Goal: Task Accomplishment & Management: Manage account settings

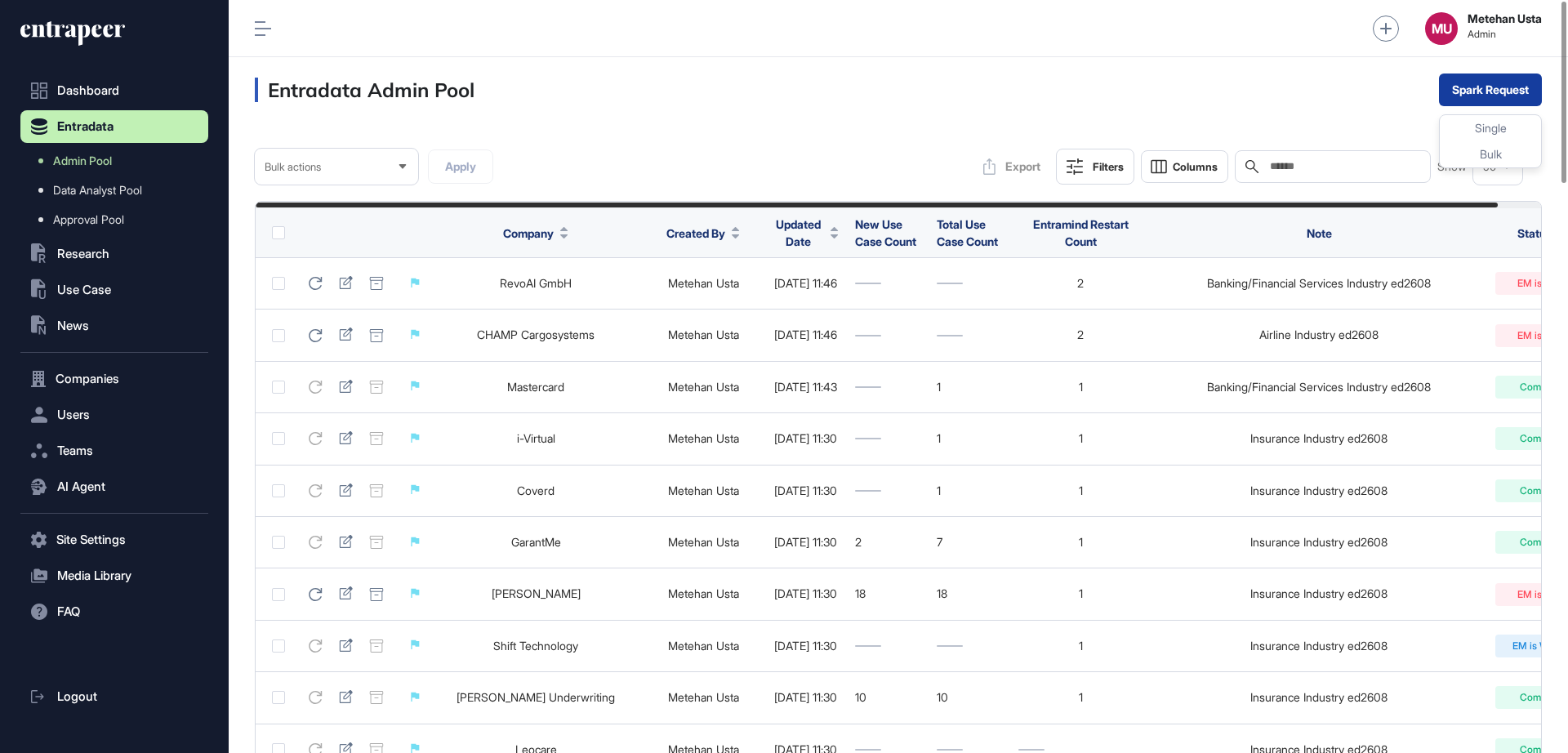
scroll to position [1, 1]
click at [1524, 150] on div "Bulk" at bounding box center [1491, 154] width 101 height 26
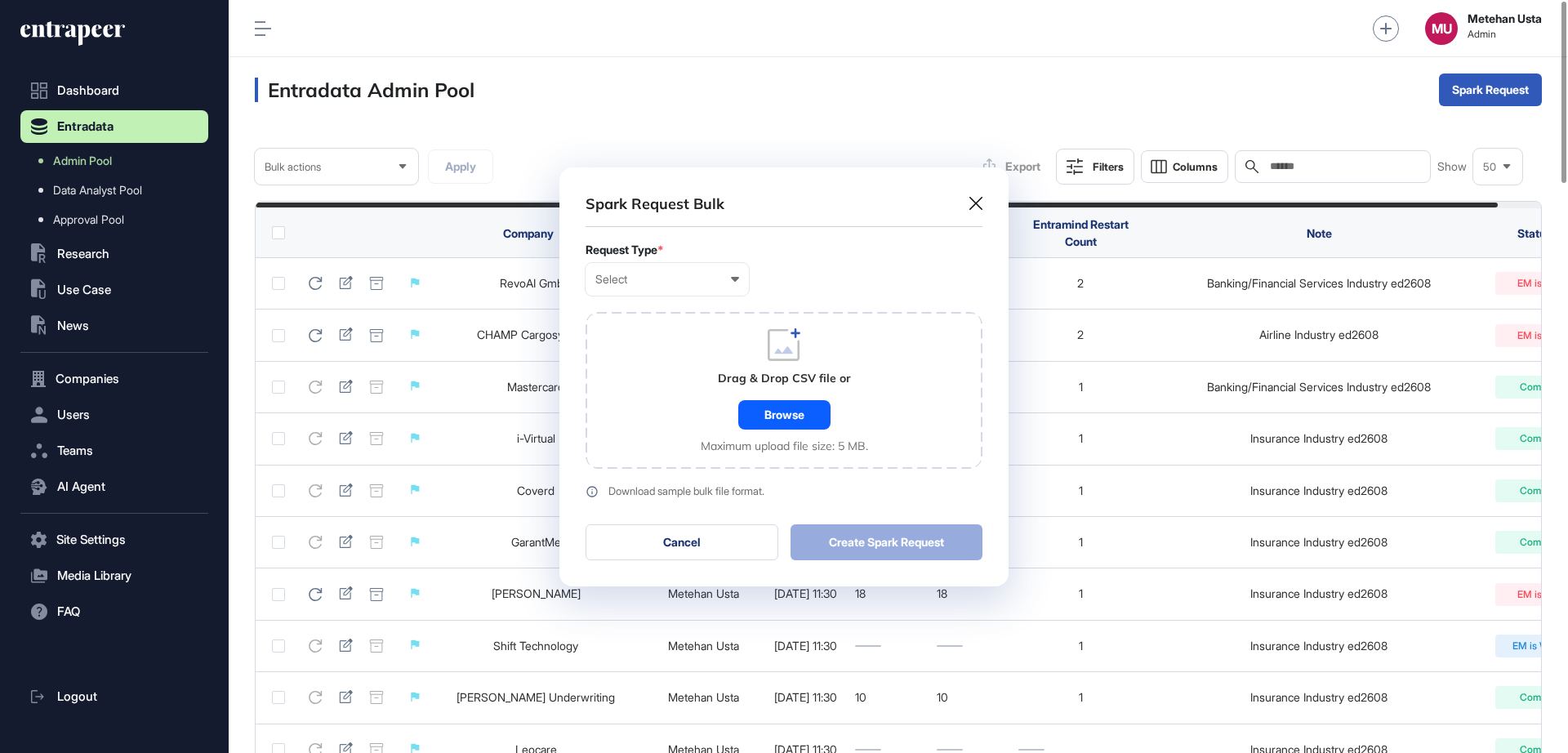
scroll to position [0, 0]
click at [664, 271] on div "Select User Company Customer Request ID" at bounding box center [667, 279] width 164 height 33
click at [0, 0] on div "Company" at bounding box center [0, 0] width 0 height 0
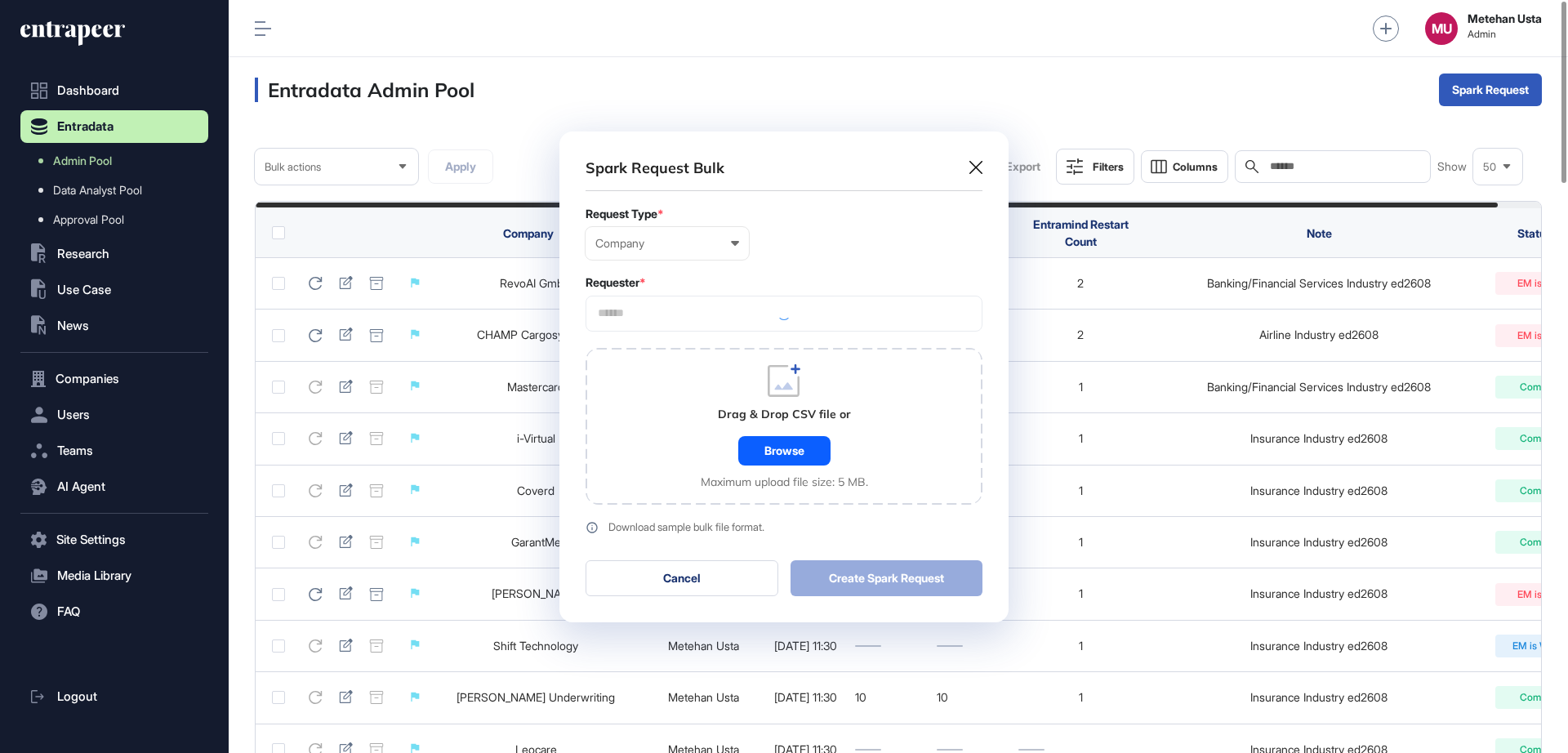
scroll to position [491, 449]
click at [700, 314] on input "text" at bounding box center [784, 313] width 375 height 14
type input "*********"
click at [671, 343] on span "Entrapeer" at bounding box center [784, 344] width 379 height 12
click at [822, 247] on div "Company User Company Customer Request ID" at bounding box center [784, 243] width 397 height 33
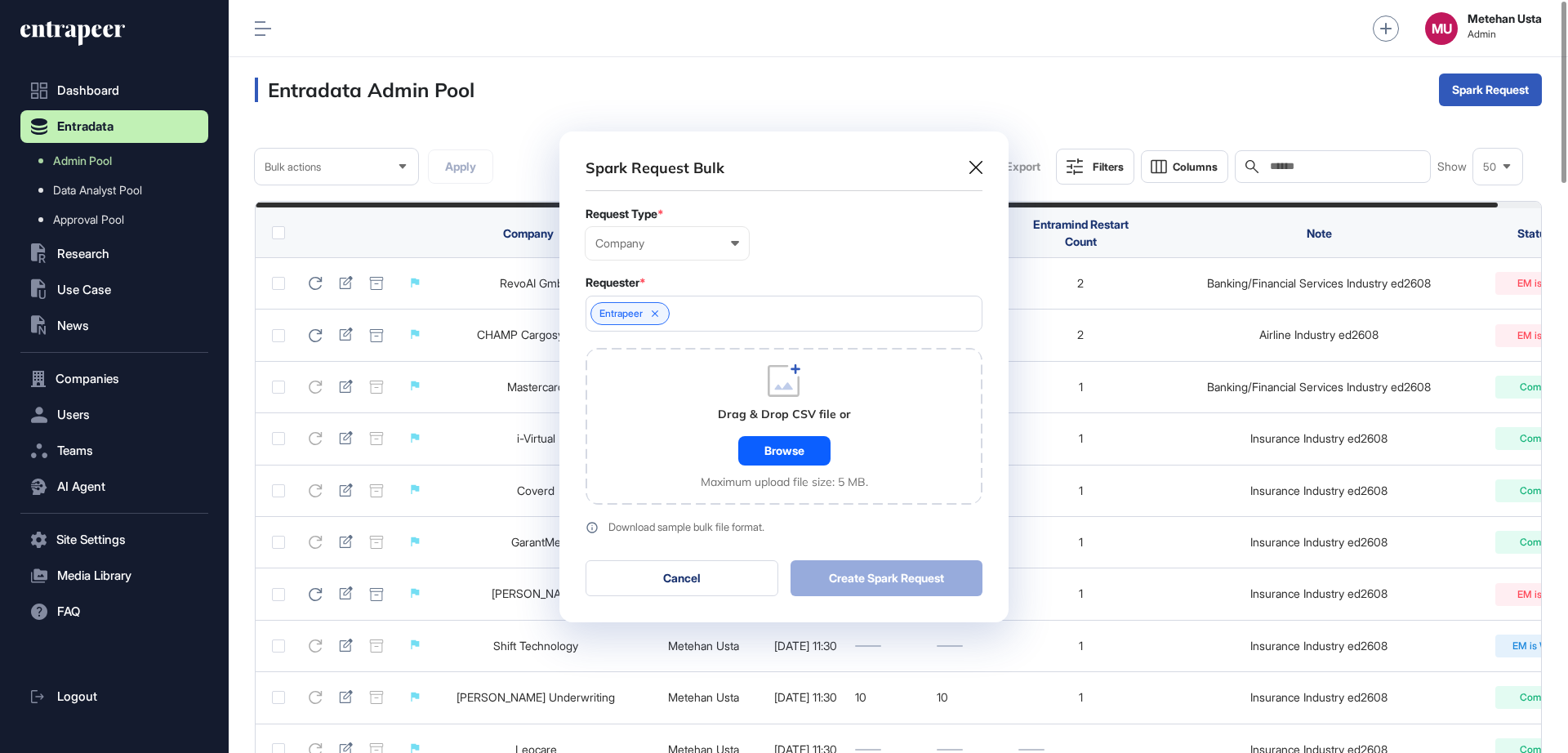
click at [806, 425] on div "Drag & Drop CSV file or Browse Maximum upload file size: 5 MB." at bounding box center [784, 427] width 167 height 124
click at [798, 442] on div "Browse" at bounding box center [784, 450] width 92 height 29
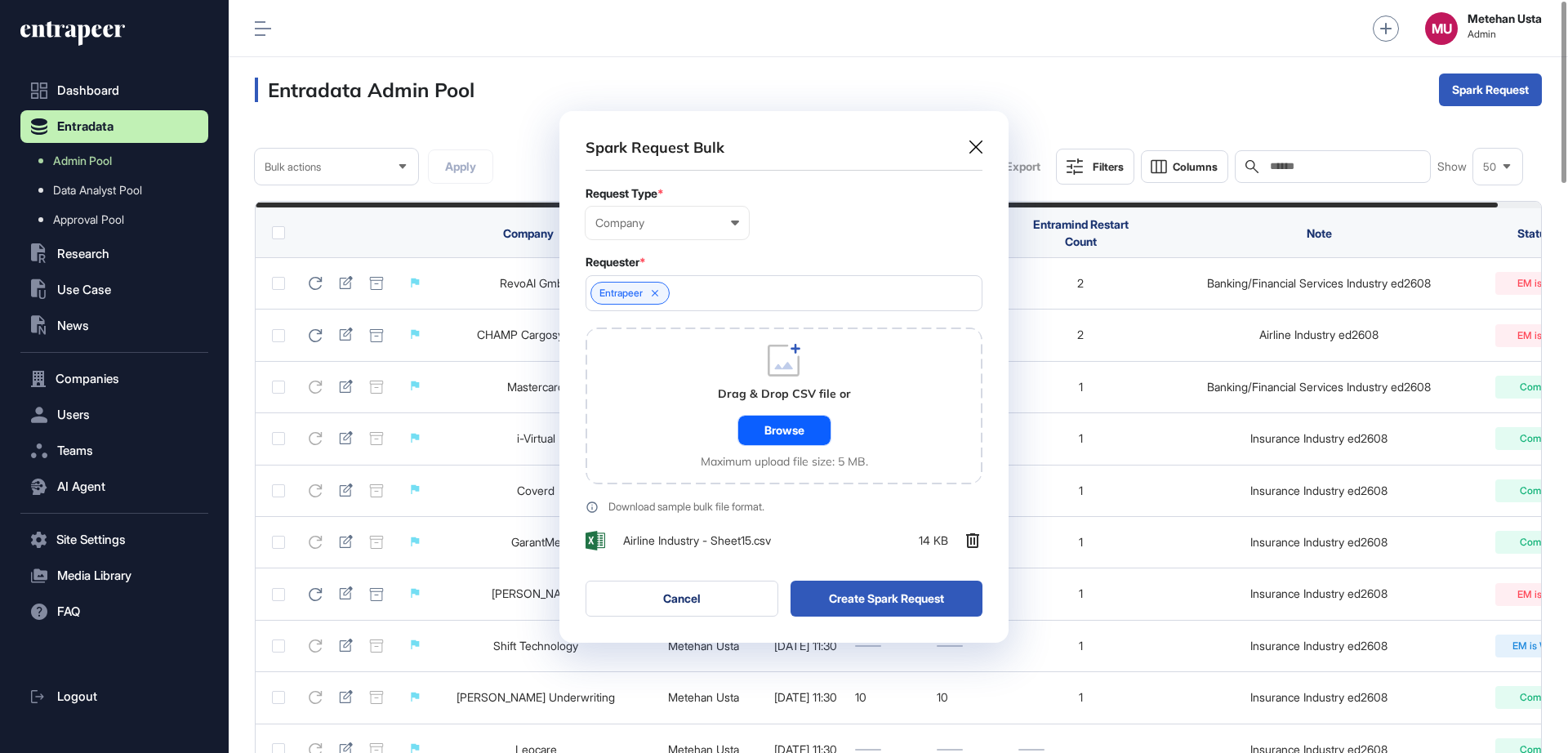
scroll to position [532, 449]
click at [849, 575] on div "Spark Request Bulk Request Type * Company User Company Customer Request ID Requ…" at bounding box center [784, 377] width 449 height 532
click at [868, 597] on button "Create Spark Request" at bounding box center [887, 598] width 193 height 36
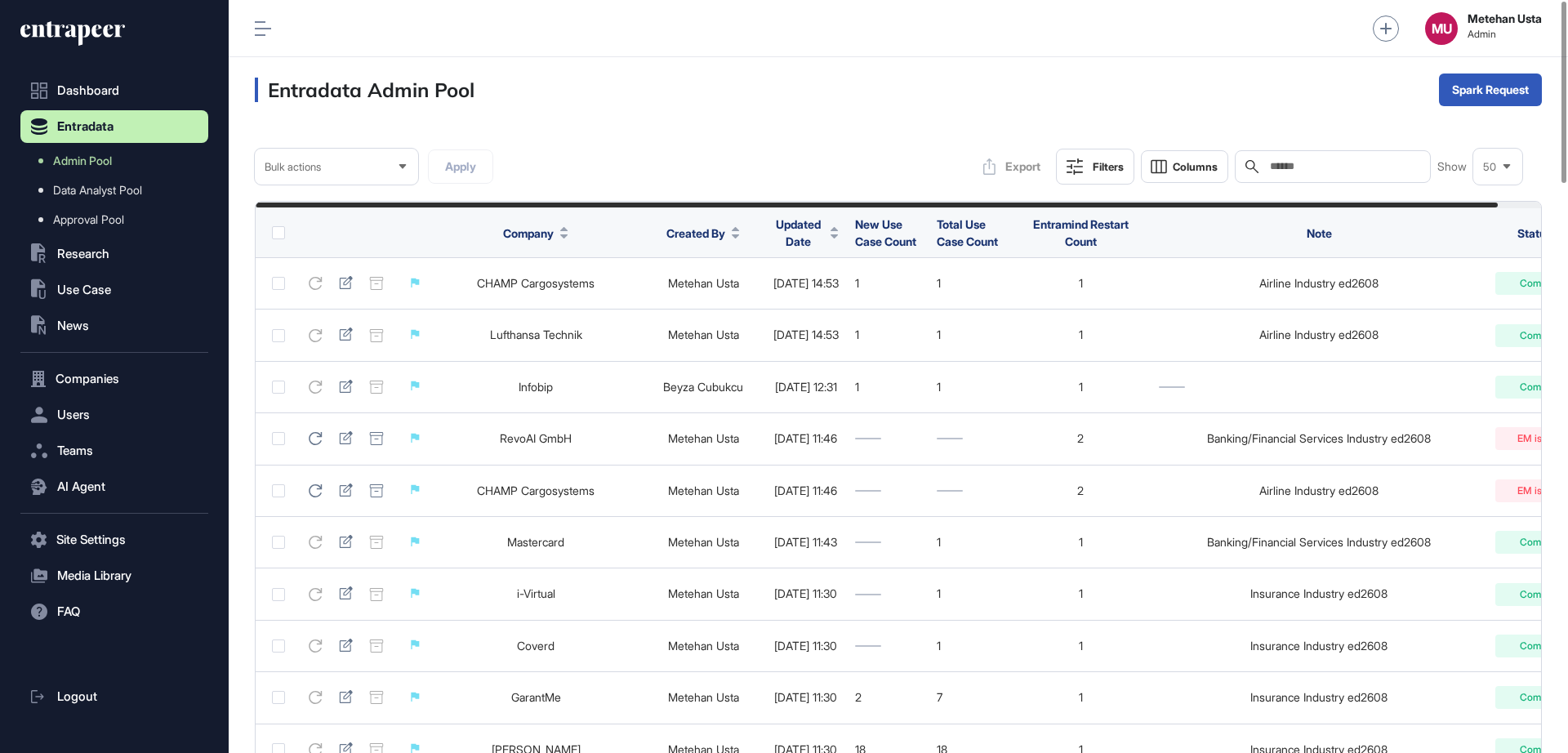
click at [1377, 183] on div "Export Filters Columns Search Show 50" at bounding box center [1249, 166] width 548 height 36
click at [1371, 171] on input "text" at bounding box center [1344, 166] width 152 height 13
paste input "**********"
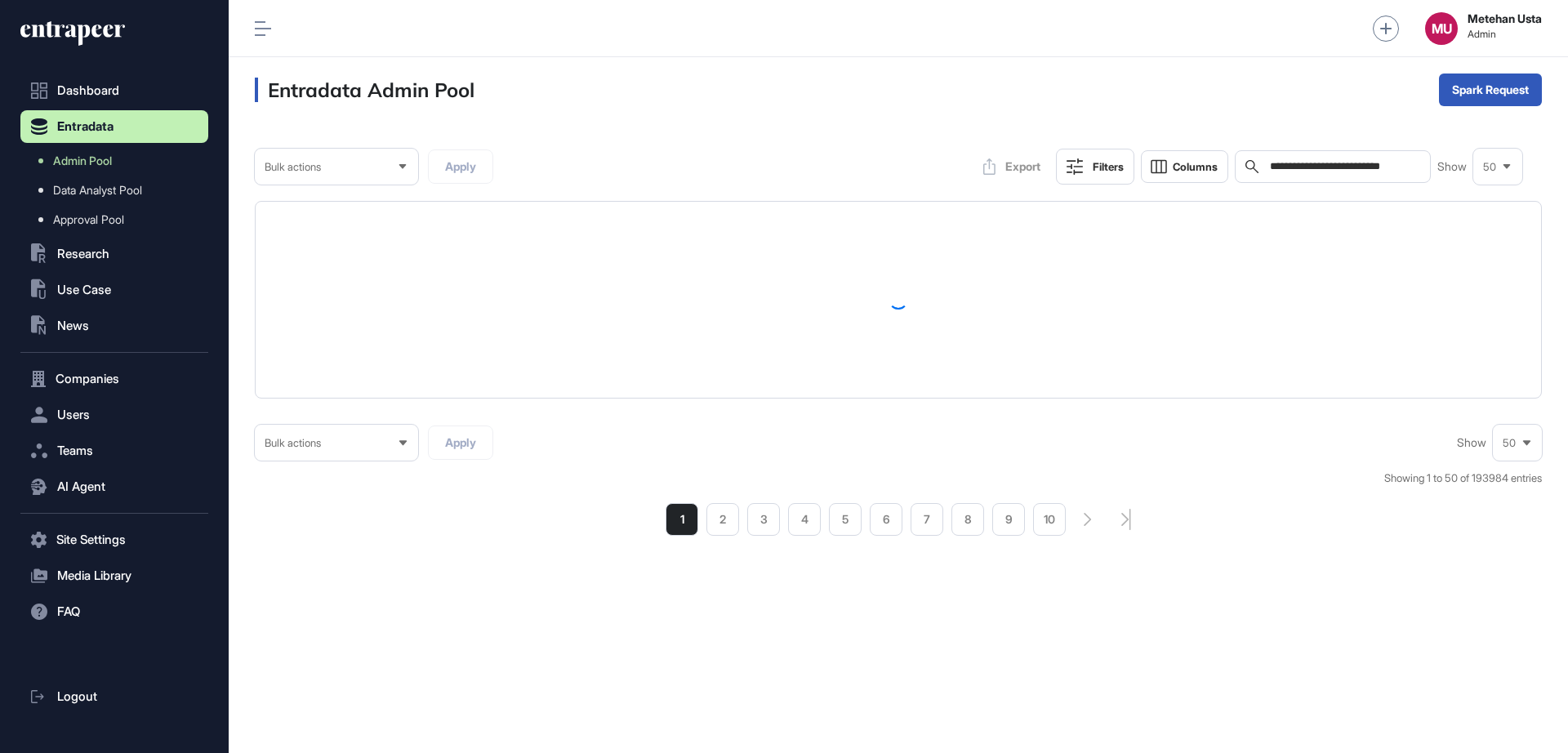
type input "**********"
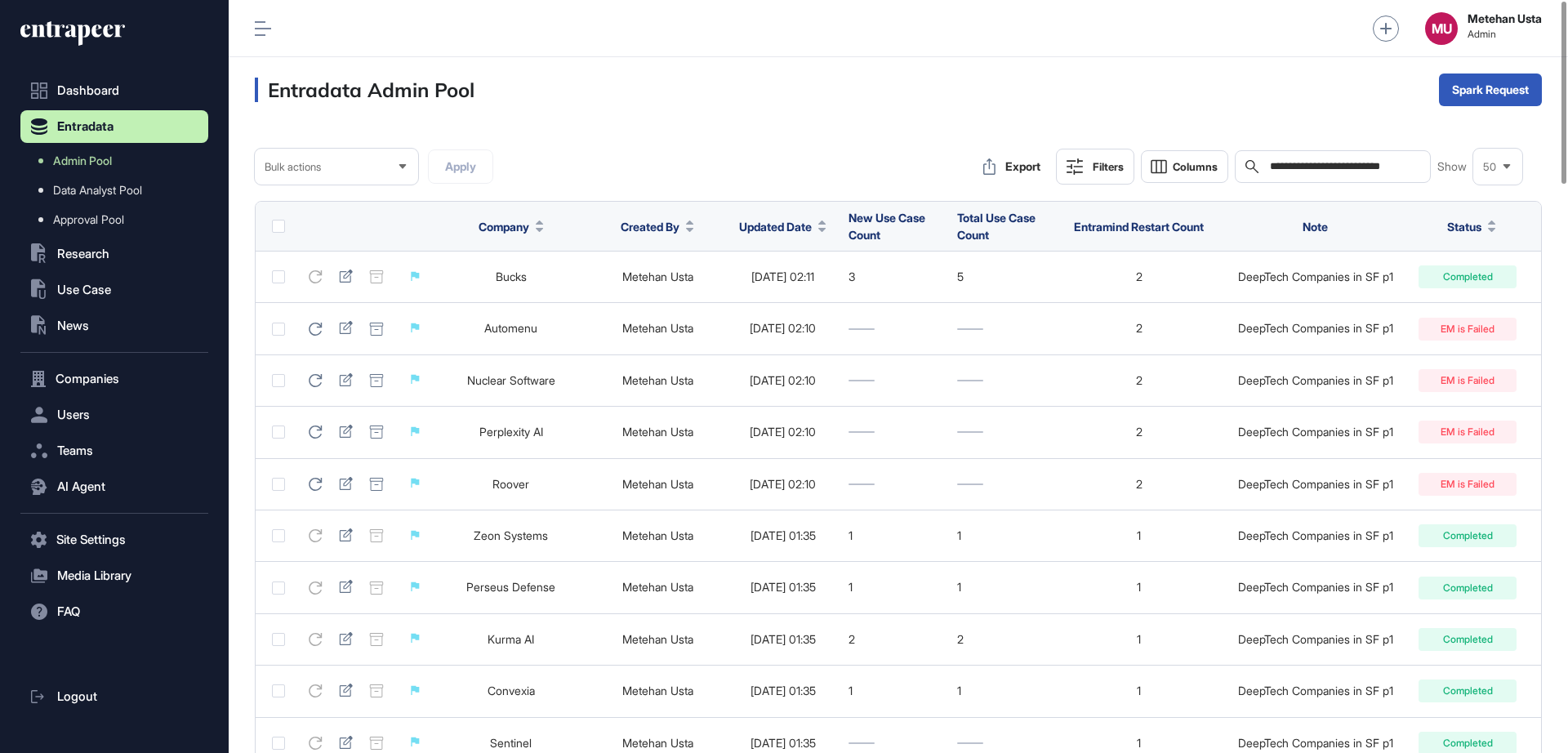
click at [491, 213] on div "Company" at bounding box center [511, 227] width 65 height 30
click at [492, 235] on span "Company" at bounding box center [503, 226] width 51 height 17
click at [498, 258] on span "Sort Ascending" at bounding box center [526, 265] width 60 height 14
click at [1487, 152] on div "50" at bounding box center [1498, 167] width 49 height 32
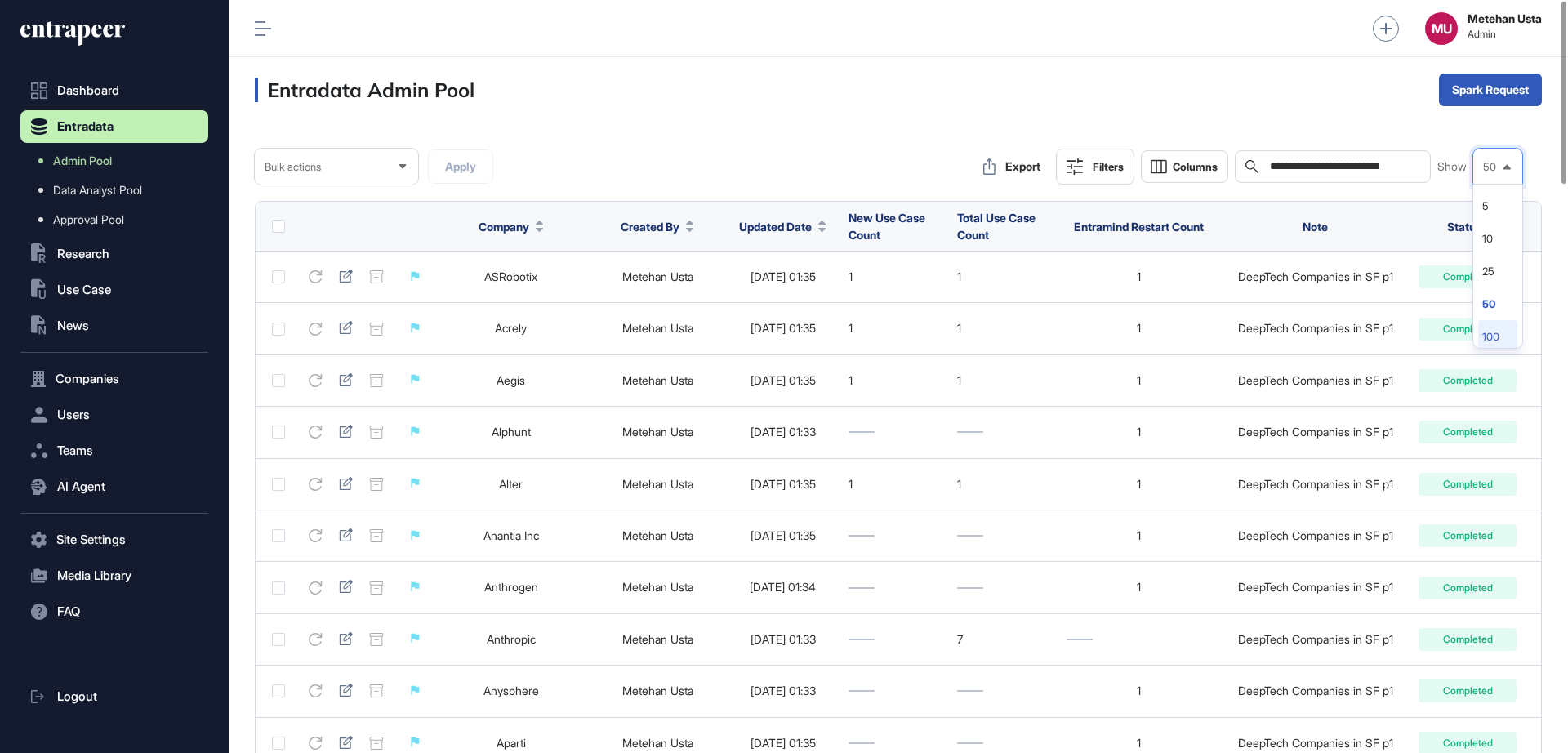
click at [1482, 328] on li "100" at bounding box center [1498, 336] width 39 height 33
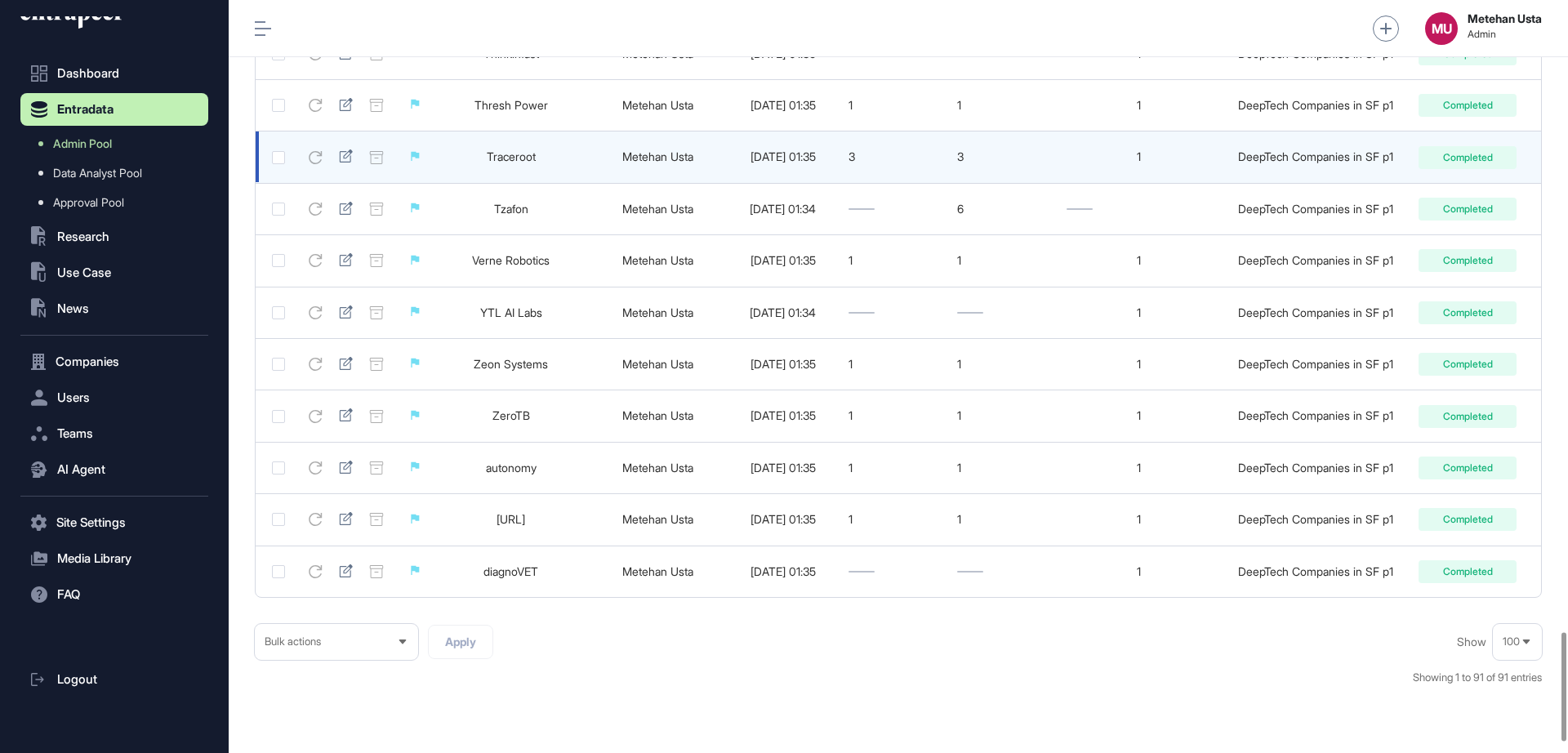
scroll to position [4435, 0]
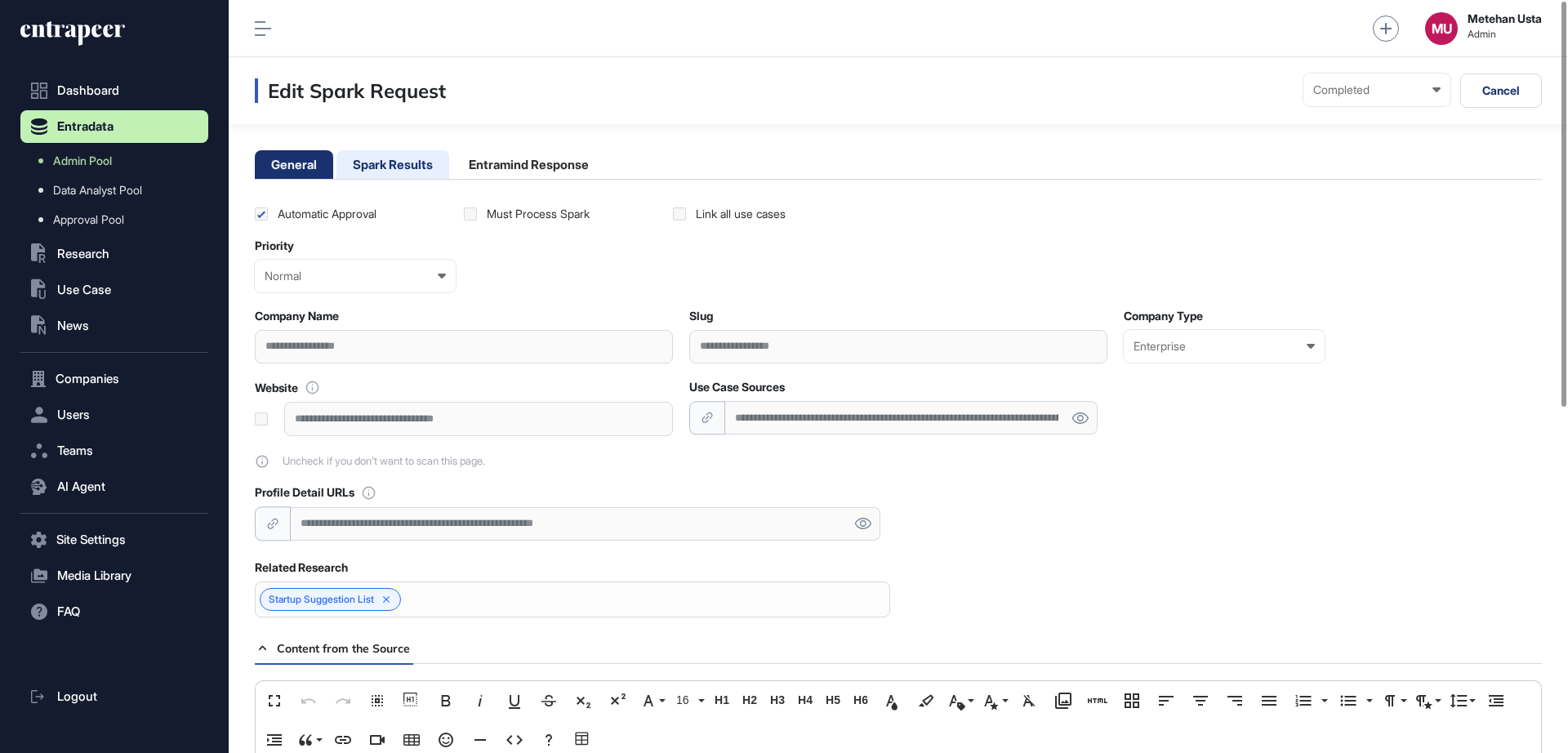
click at [406, 171] on li "Spark Results" at bounding box center [392, 164] width 113 height 28
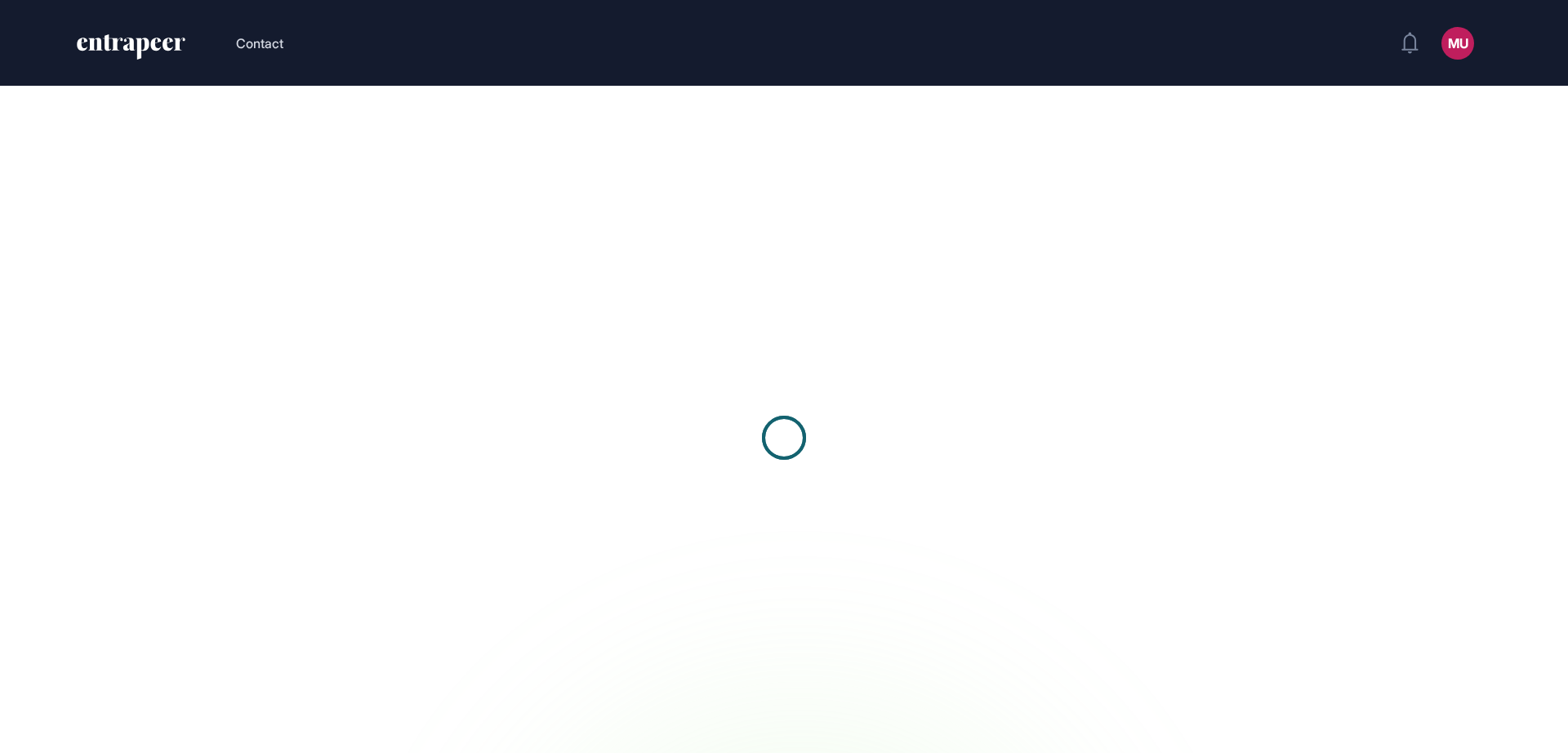
scroll to position [1, 1]
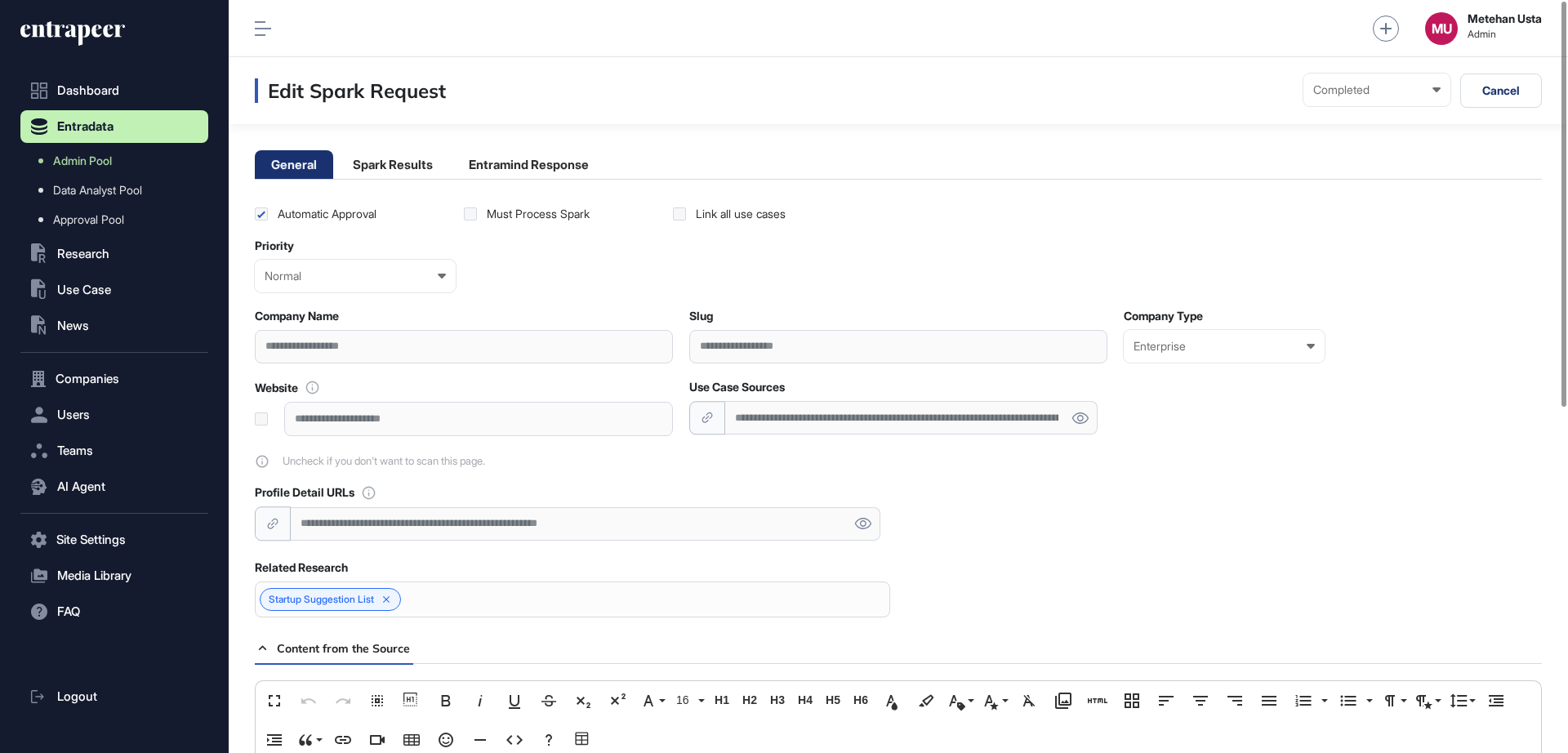
click at [400, 179] on div "General Spark Results Entramind Response" at bounding box center [898, 164] width 1287 height 29
click at [407, 165] on li "Spark Results" at bounding box center [392, 164] width 113 height 28
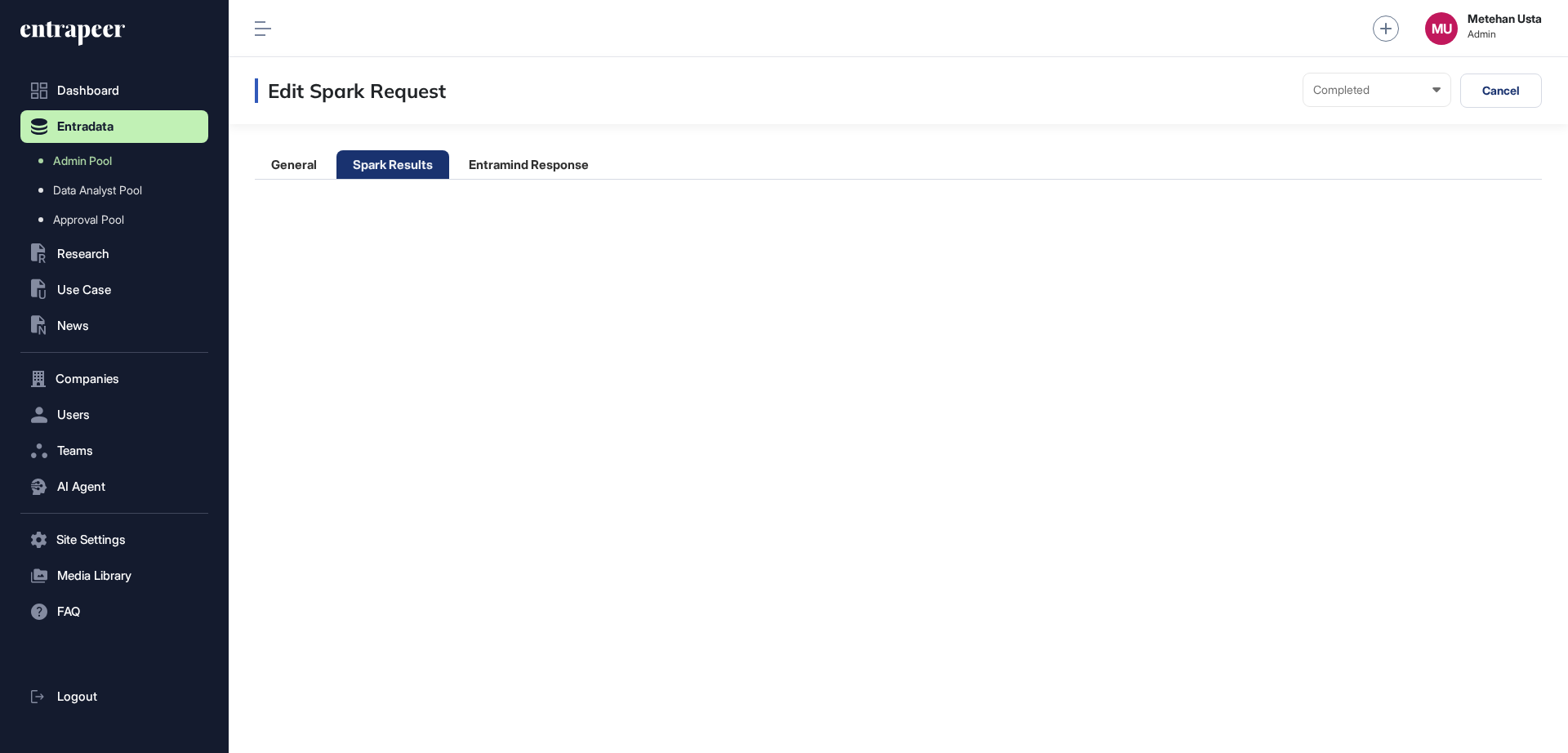
click at [696, 100] on nav "Edit Spark Request Completed Ready In progress Completed EM is Working EM is no…" at bounding box center [898, 91] width 1287 height 35
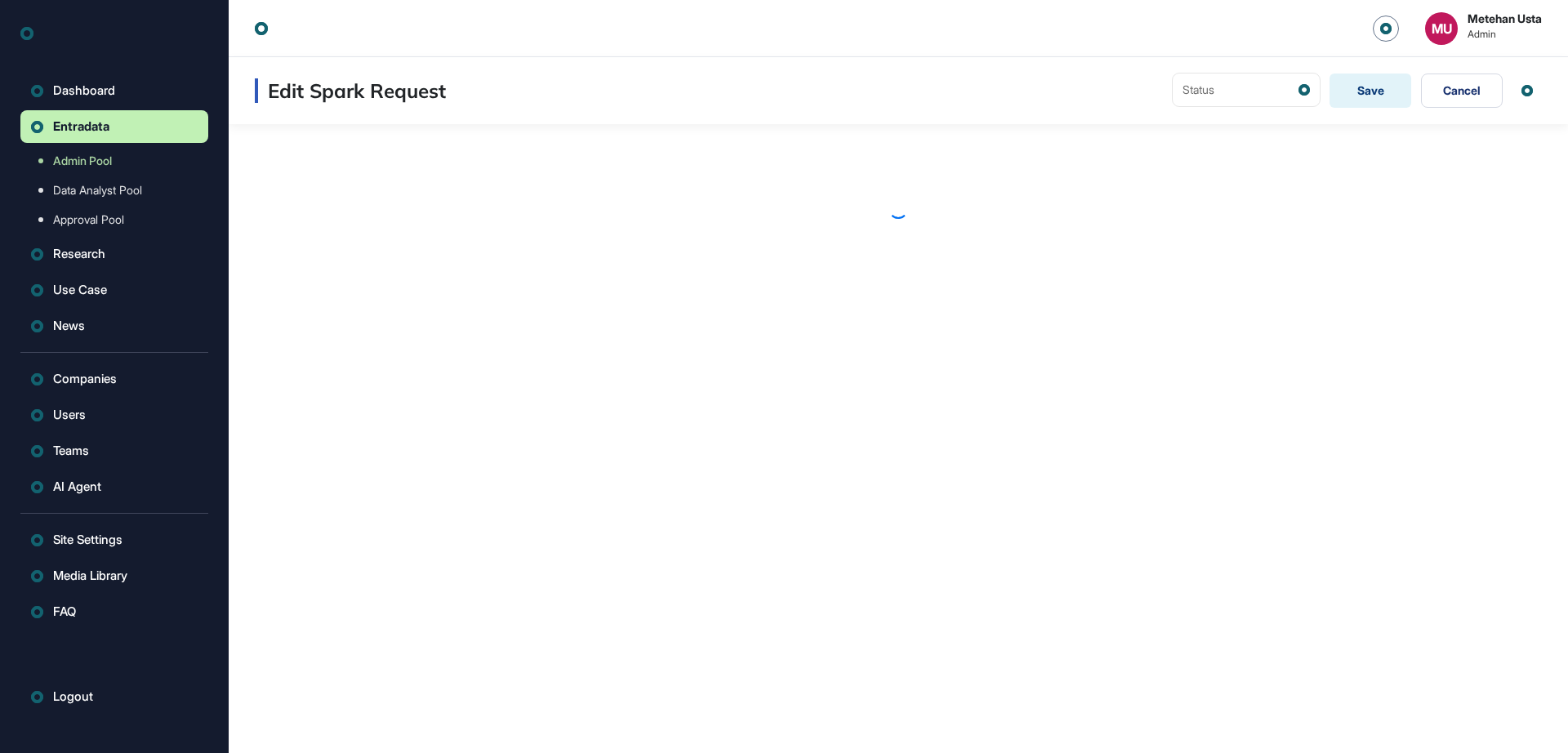
scroll to position [1, 1]
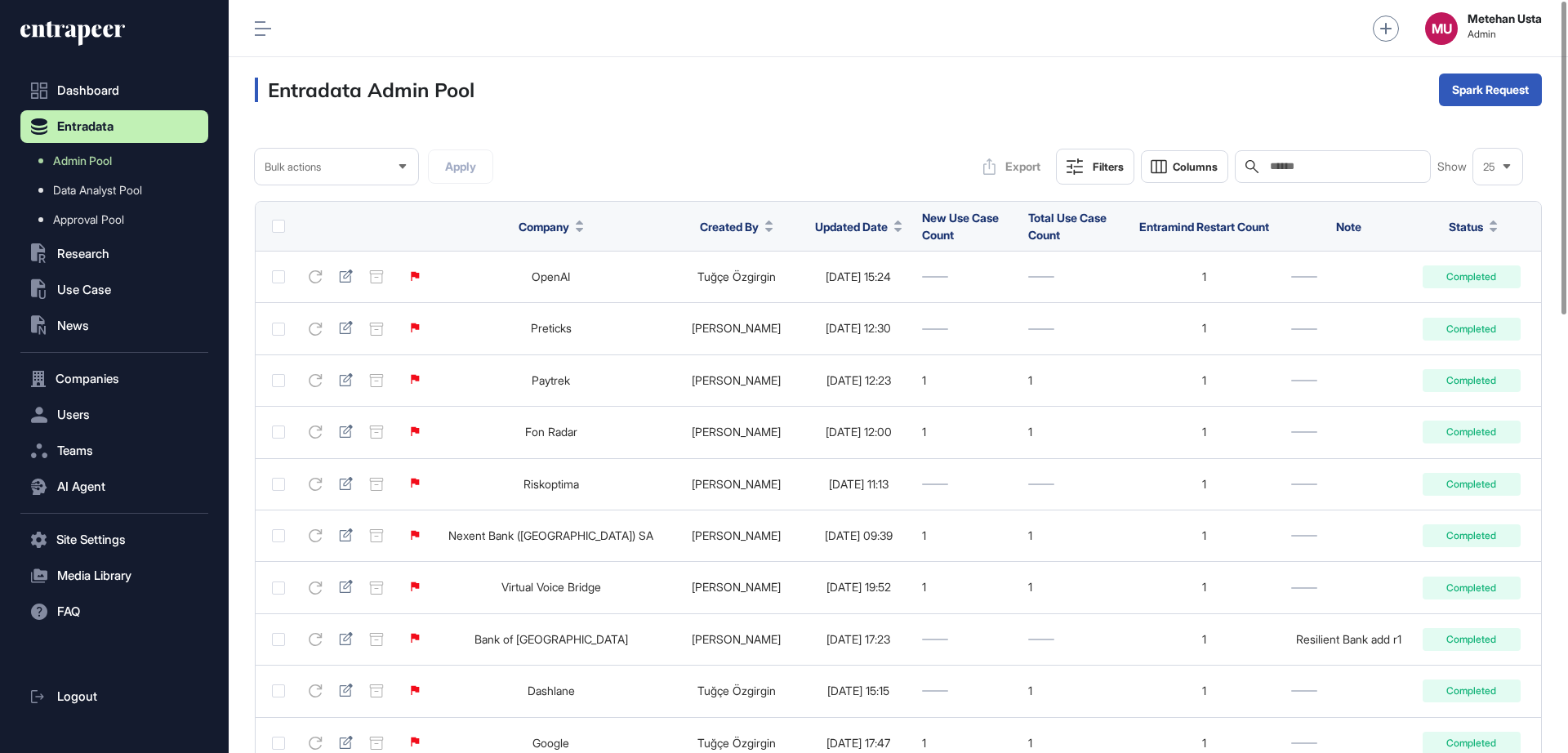
click at [1345, 171] on input "text" at bounding box center [1344, 166] width 152 height 13
paste input "**********"
type input "**********"
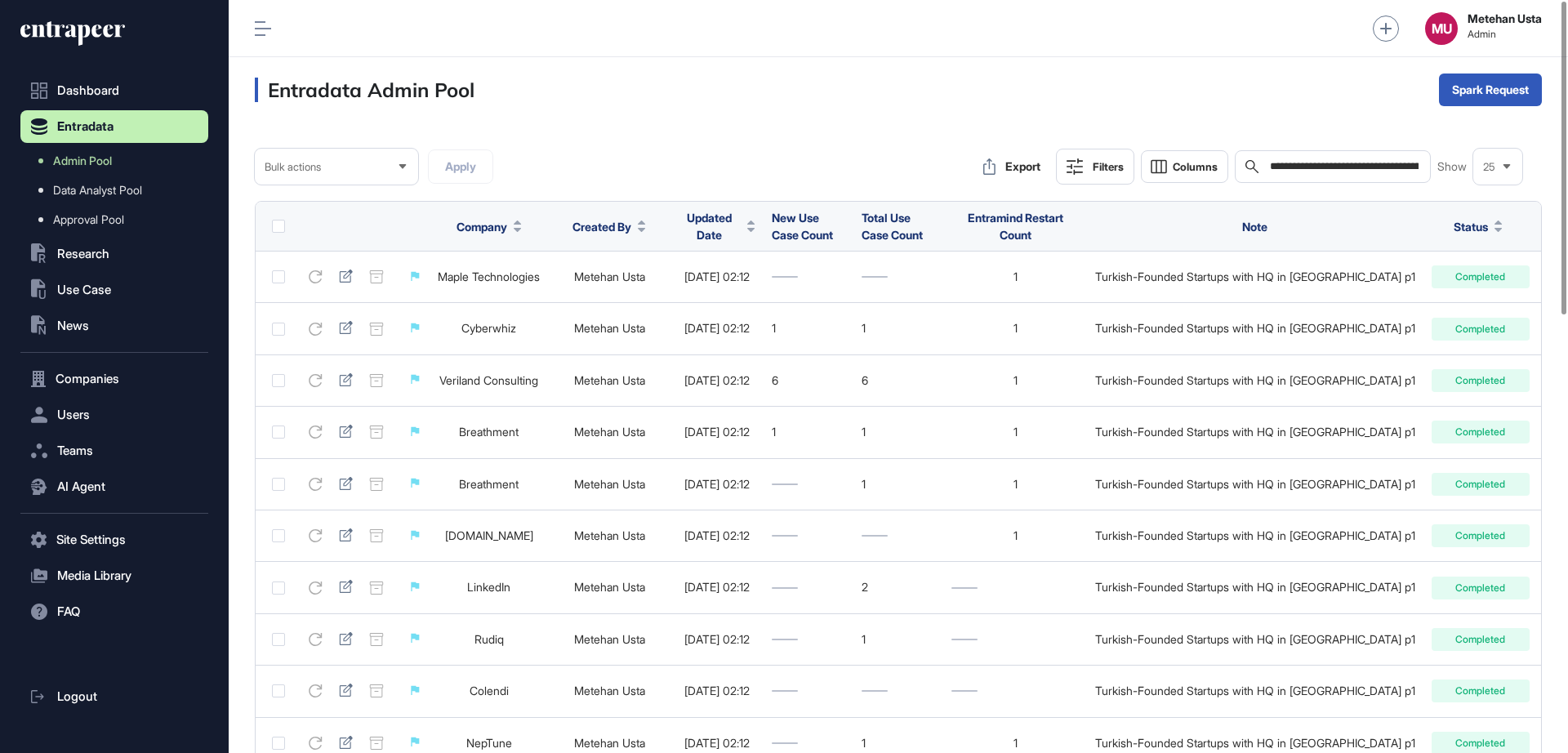
drag, startPoint x: 484, startPoint y: 225, endPoint x: 491, endPoint y: 239, distance: 15.7
click at [485, 225] on span "Company" at bounding box center [481, 226] width 51 height 17
click at [500, 258] on span "Sort Ascending" at bounding box center [525, 265] width 60 height 14
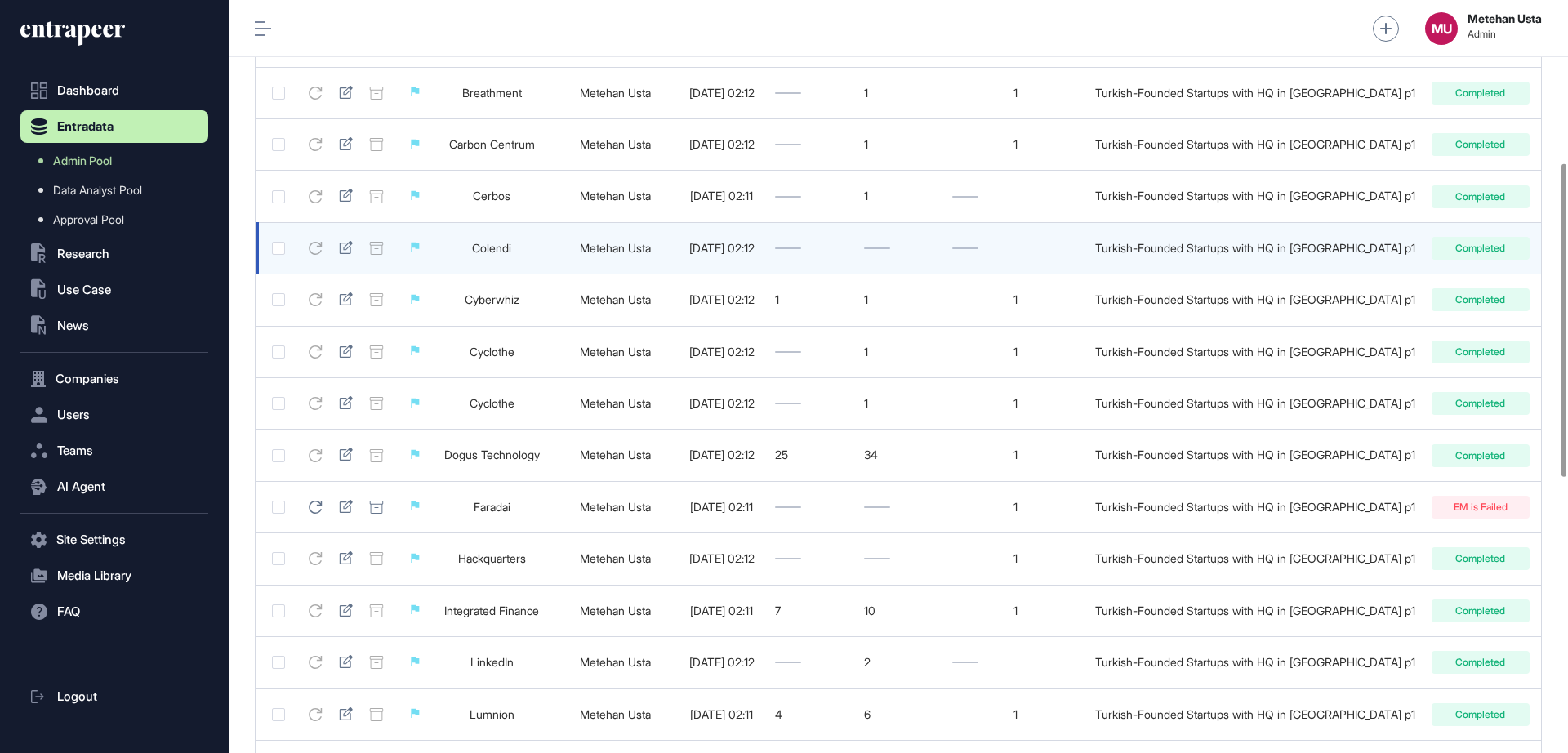
scroll to position [399, 0]
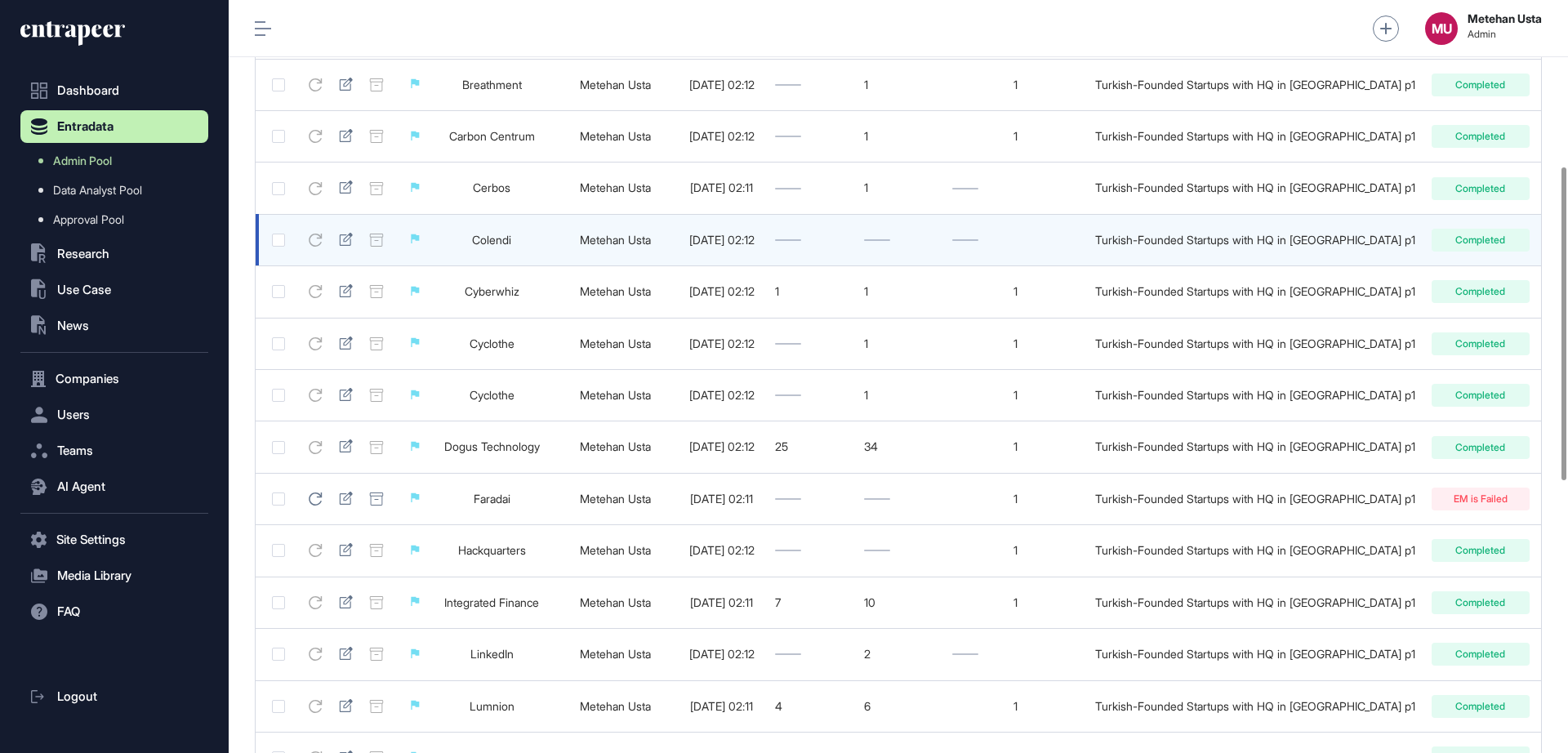
drag, startPoint x: 484, startPoint y: 252, endPoint x: 478, endPoint y: 239, distance: 14.3
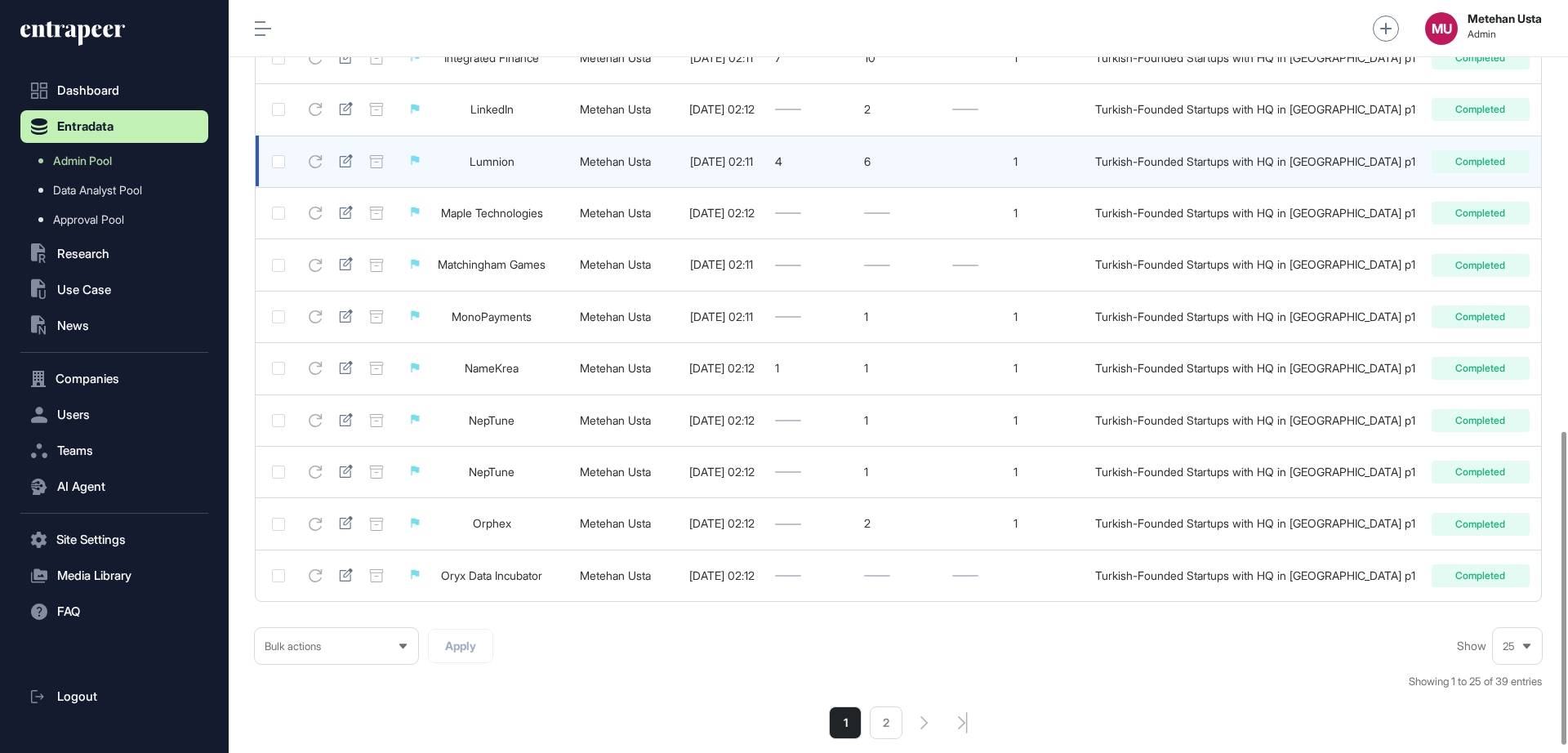
scroll to position [1053, 0]
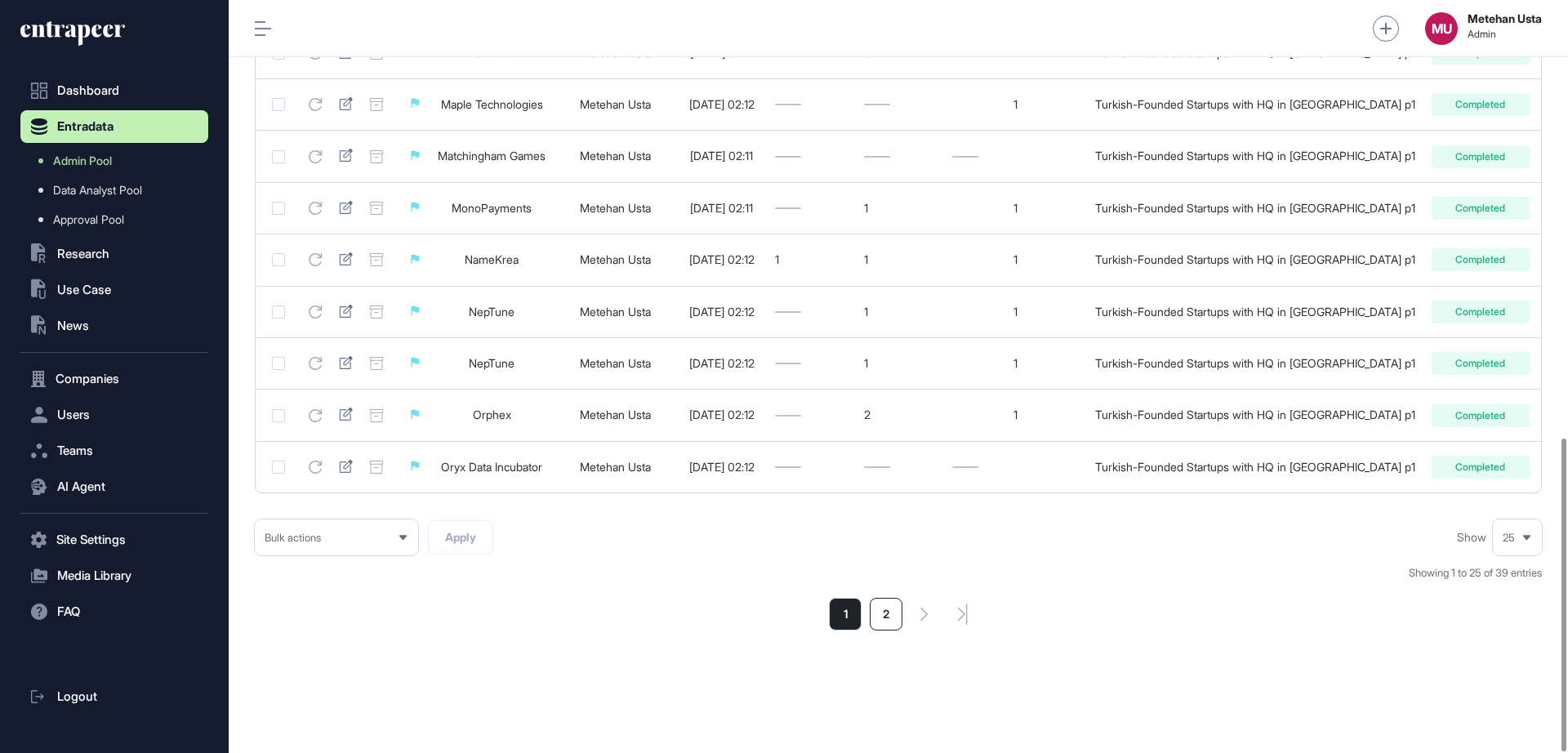
click at [888, 607] on li "2" at bounding box center [886, 613] width 33 height 33
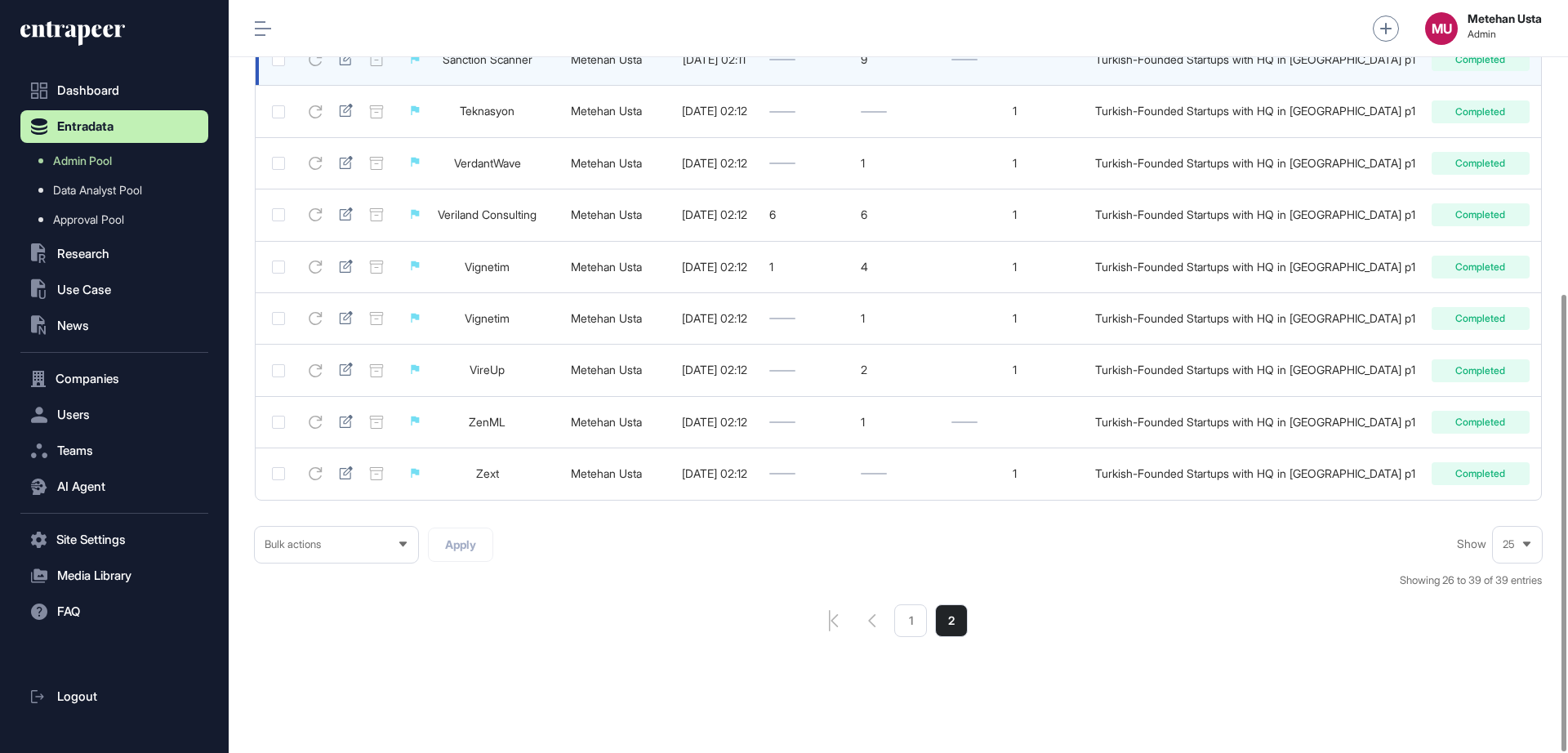
scroll to position [483, 0]
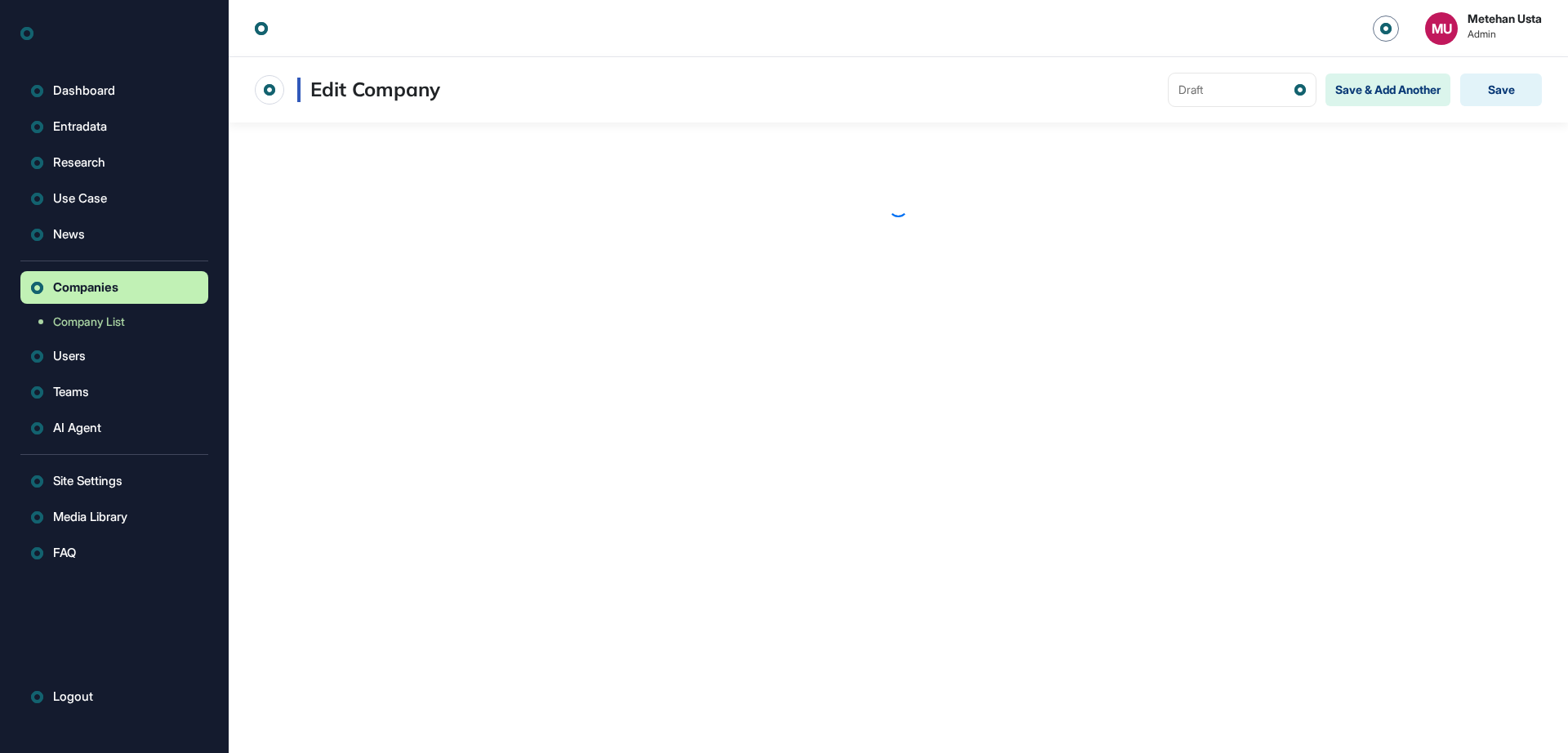
scroll to position [1, 1]
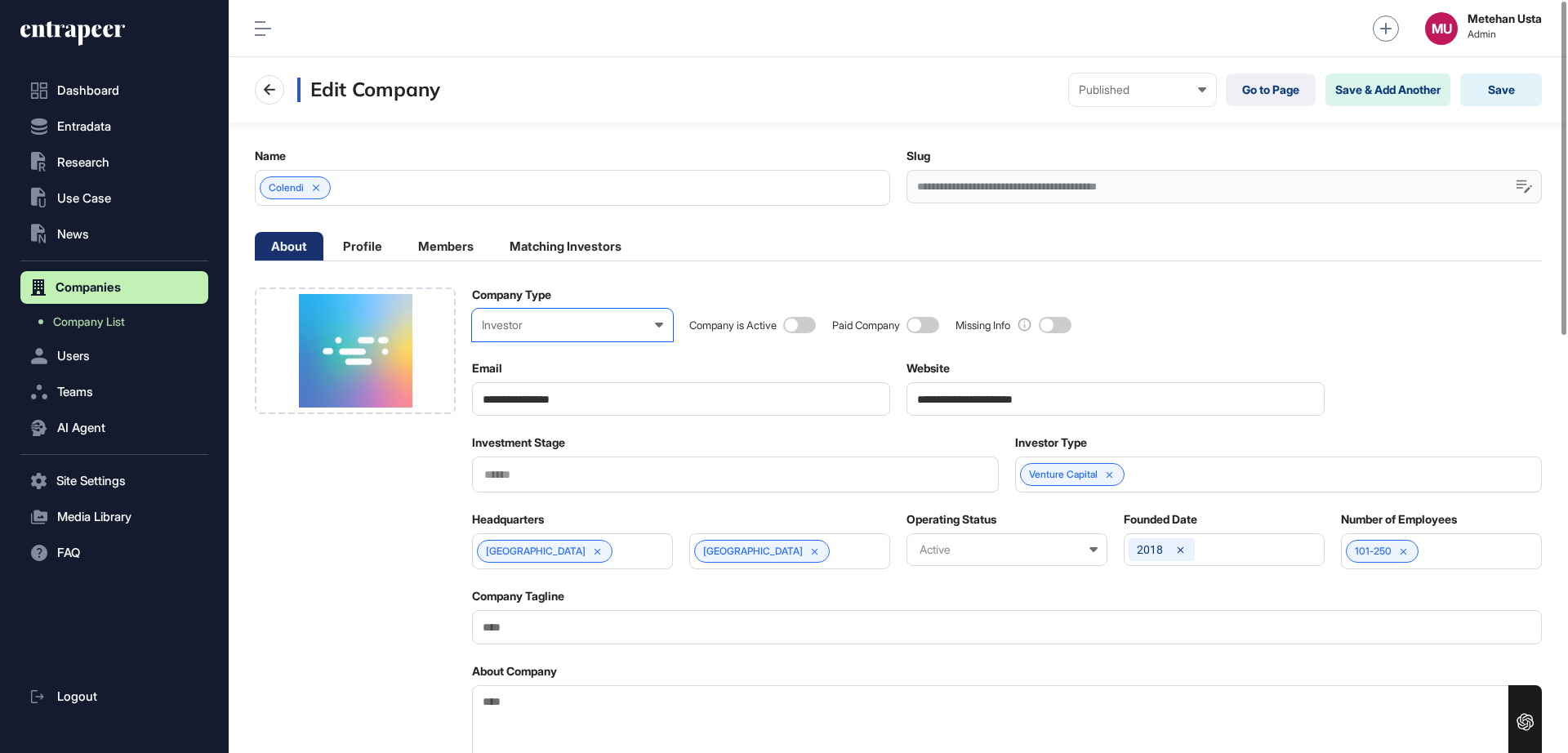
click at [552, 322] on div "Investor" at bounding box center [573, 324] width 181 height 13
click at [0, 0] on div "Startup" at bounding box center [0, 0] width 0 height 0
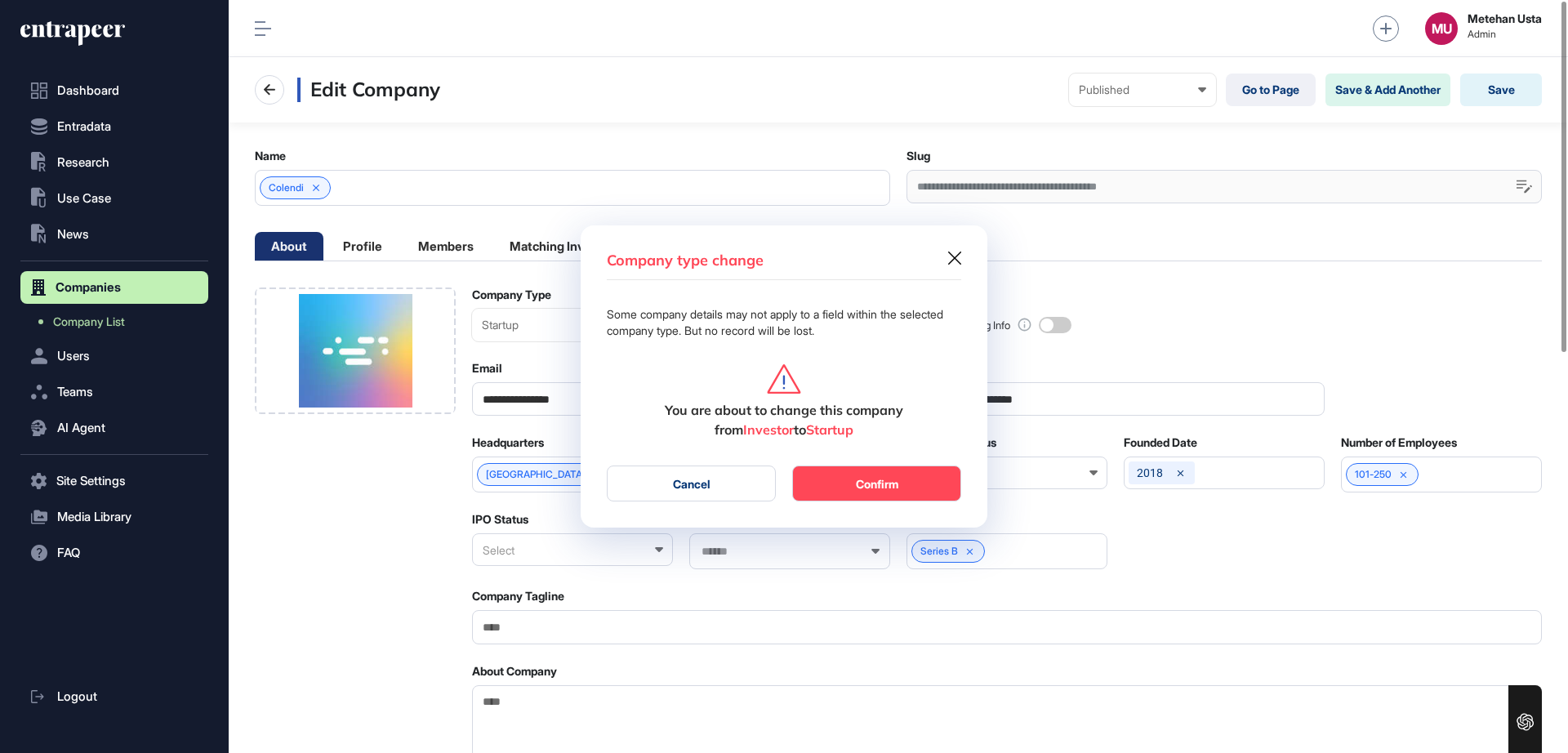
click at [874, 485] on button "Confirm" at bounding box center [877, 483] width 169 height 36
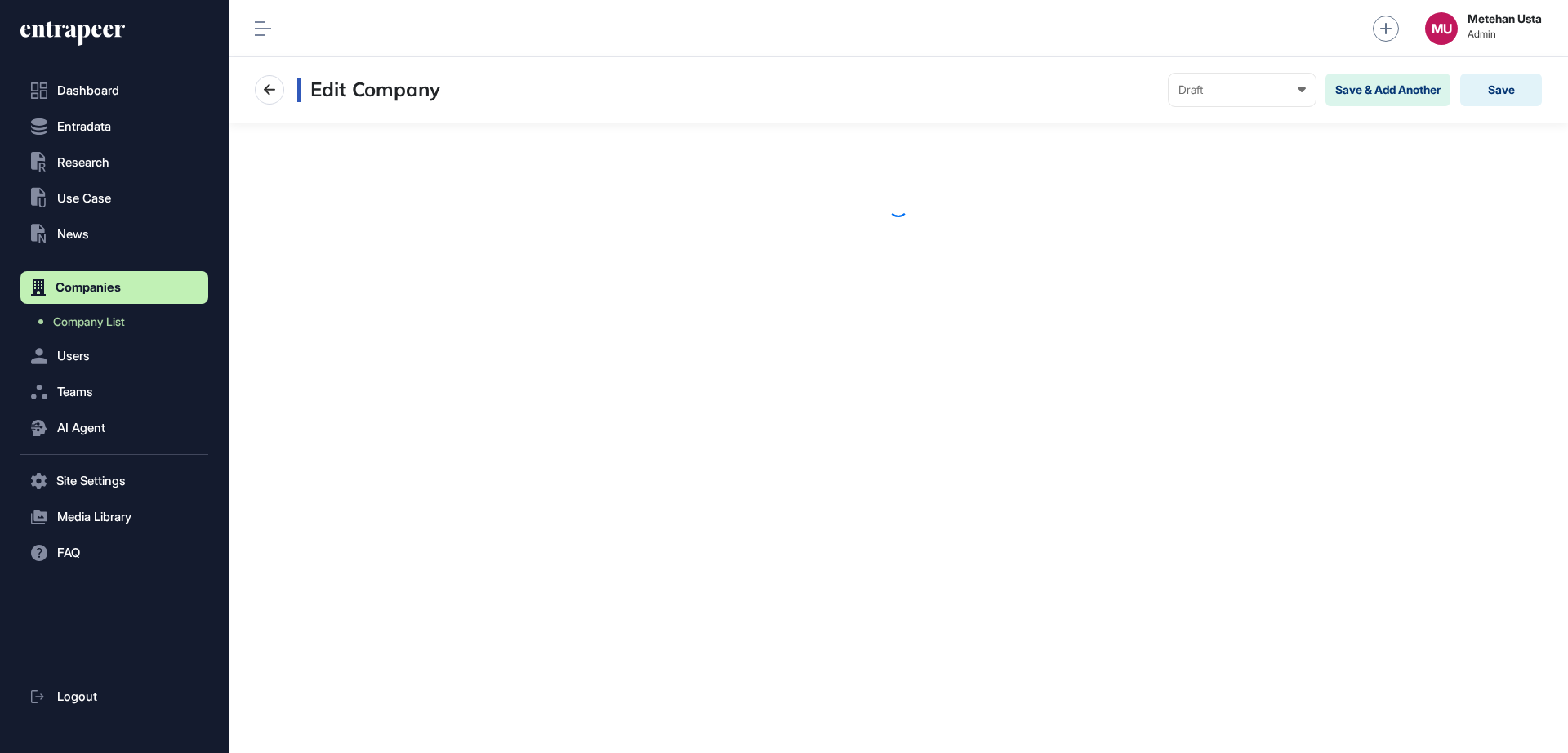
scroll to position [1, 1]
